Goal: Task Accomplishment & Management: Use online tool/utility

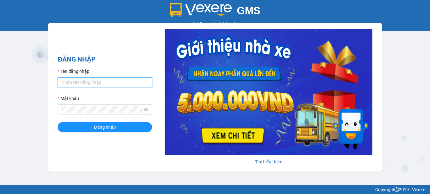
click at [114, 82] on input "Tên đăng nhập" at bounding box center [105, 82] width 94 height 10
type input "baichay.phucxuyen"
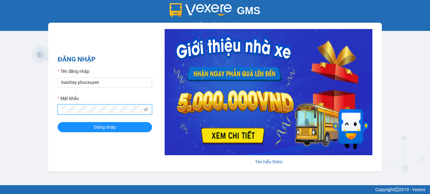
click at [58, 122] on button "Đăng nhập" at bounding box center [105, 127] width 94 height 10
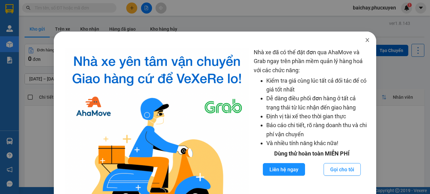
click at [366, 39] on icon "close" at bounding box center [367, 40] width 3 height 4
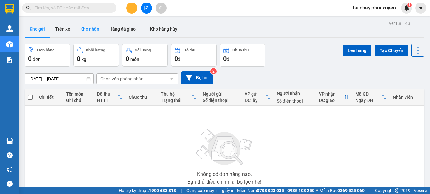
click at [90, 26] on button "Kho nhận" at bounding box center [89, 28] width 29 height 15
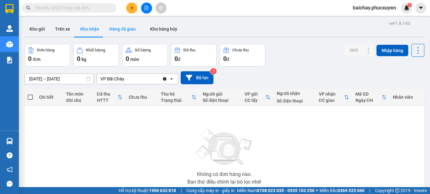
click at [123, 28] on button "Hàng đã giao" at bounding box center [122, 28] width 37 height 15
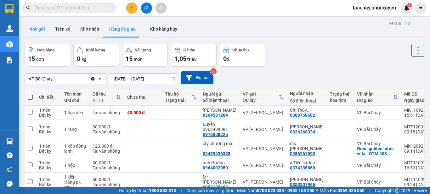
click at [44, 29] on button "Kho gửi" at bounding box center [38, 28] width 26 height 15
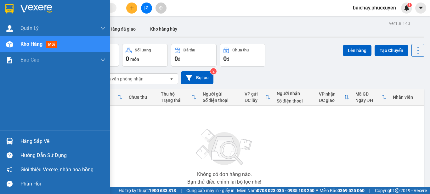
click at [27, 141] on div "Hàng sắp về" at bounding box center [62, 140] width 85 height 9
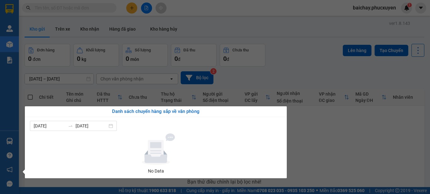
click at [320, 150] on section "Kết quả tìm kiếm ( 0 ) Bộ lọc No Data baichay.phucxuyen 1 Quản Lý Quản lý giao …" at bounding box center [215, 97] width 430 height 194
